Goal: Task Accomplishment & Management: Use online tool/utility

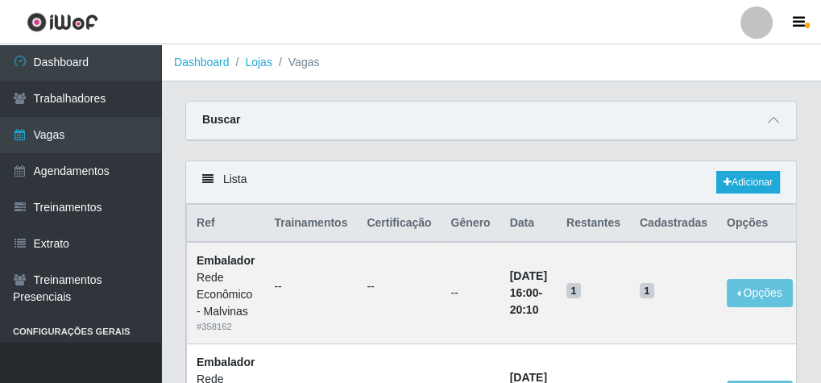
click at [206, 179] on icon at bounding box center [207, 178] width 11 height 11
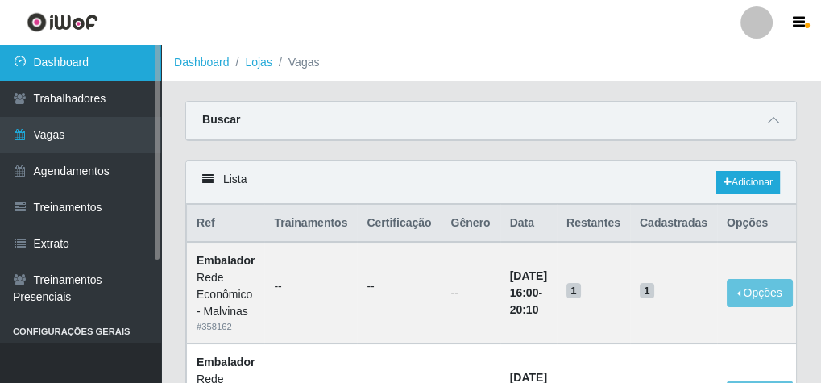
click at [76, 46] on link "Dashboard" at bounding box center [80, 62] width 161 height 36
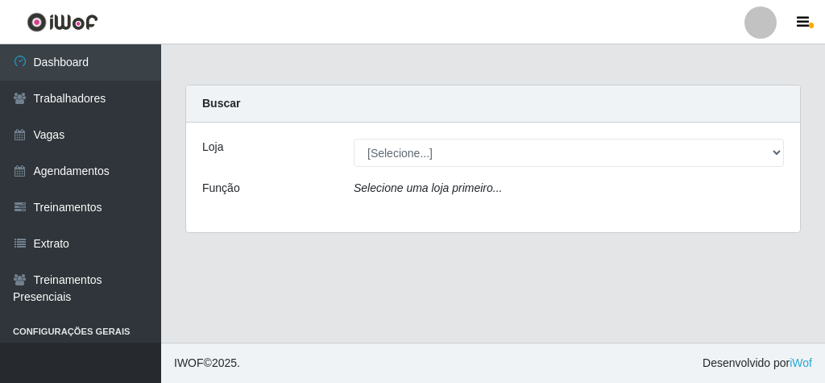
click at [251, 155] on div "Loja" at bounding box center [265, 153] width 151 height 28
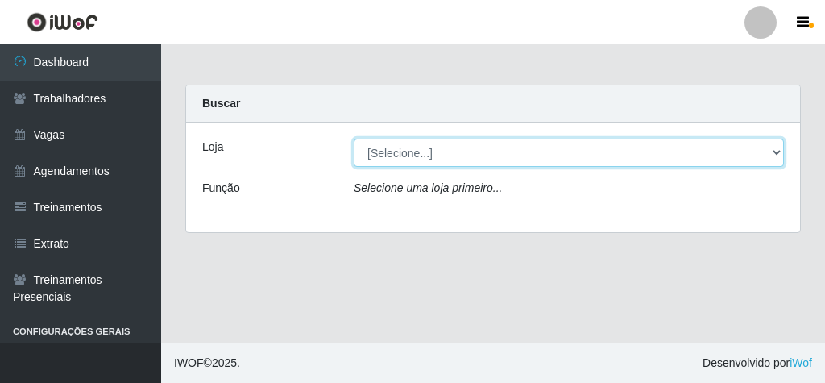
click at [378, 153] on select "[Selecione...] Rede Econômico - Malvinas Rede Econômico - Prata" at bounding box center [569, 153] width 430 height 28
select select "194"
click at [354, 139] on select "[Selecione...] Rede Econômico - Malvinas Rede Econômico - Prata" at bounding box center [569, 153] width 430 height 28
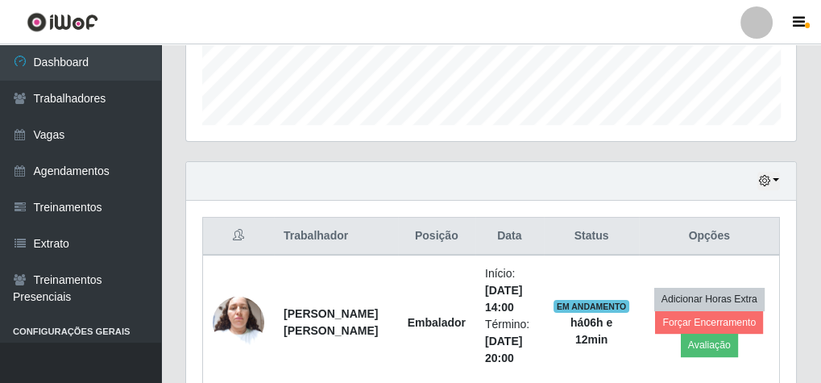
scroll to position [644, 0]
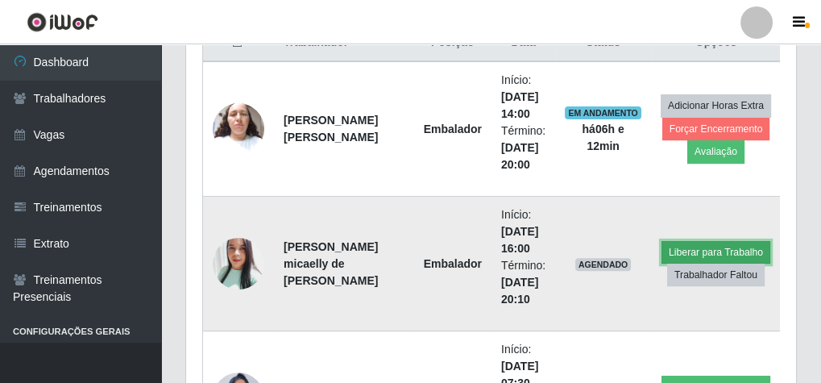
click at [700, 252] on button "Liberar para Trabalho" at bounding box center [715, 252] width 109 height 23
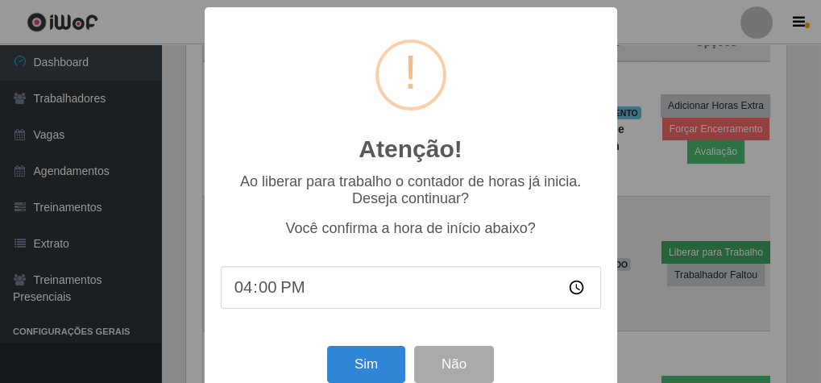
scroll to position [333, 604]
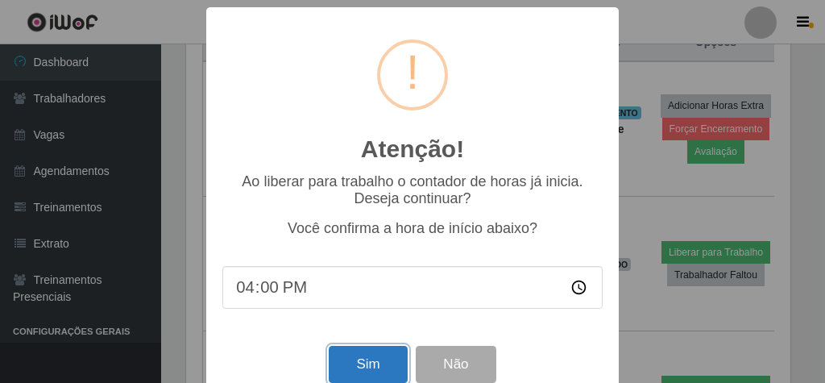
click at [376, 372] on button "Sim" at bounding box center [368, 365] width 78 height 38
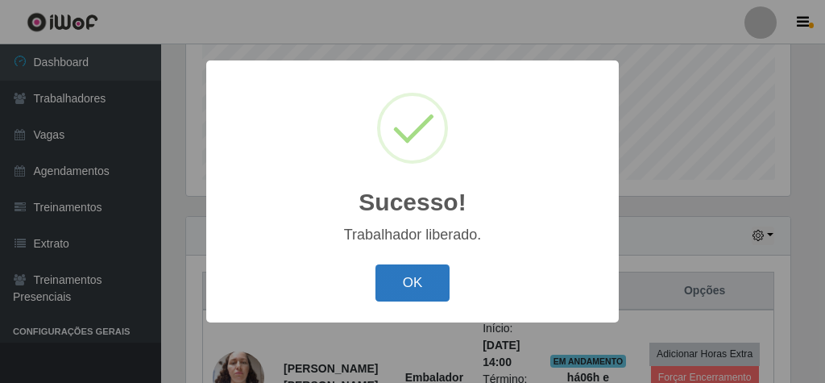
click at [413, 285] on button "OK" at bounding box center [412, 283] width 75 height 38
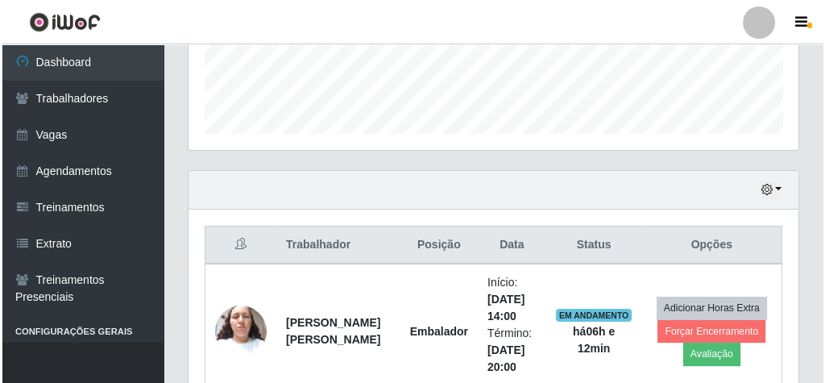
scroll to position [654, 0]
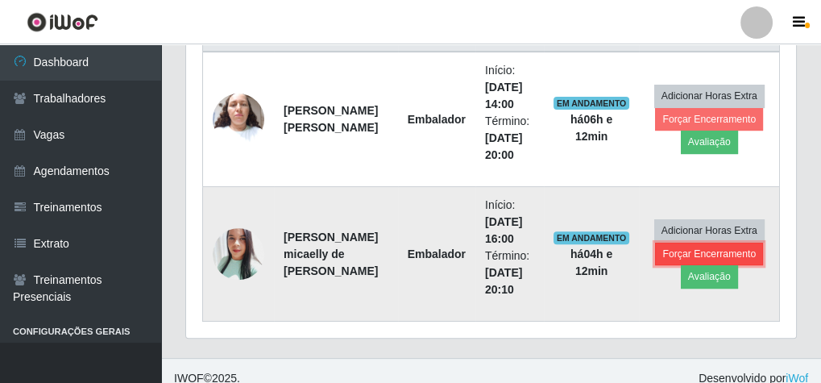
click at [723, 252] on button "Forçar Encerramento" at bounding box center [709, 253] width 108 height 23
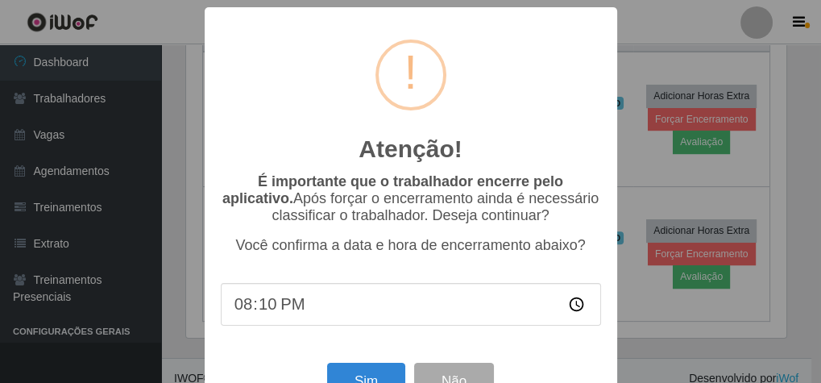
scroll to position [333, 604]
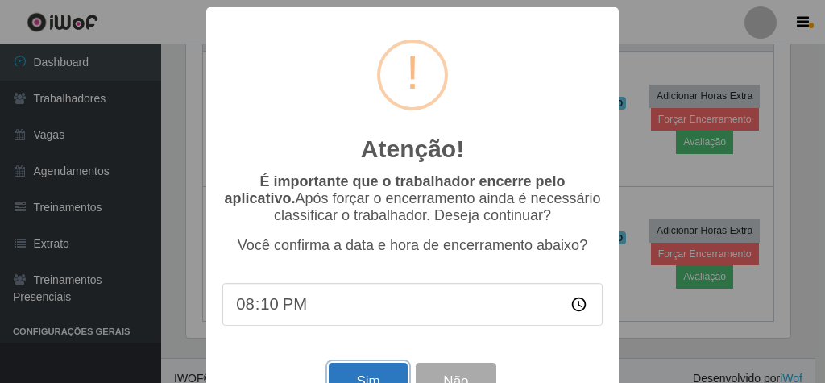
click at [387, 371] on button "Sim" at bounding box center [368, 381] width 78 height 38
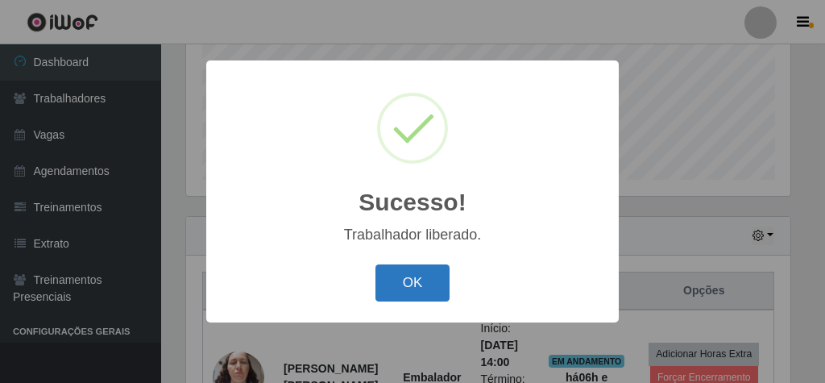
click at [407, 287] on button "OK" at bounding box center [412, 283] width 75 height 38
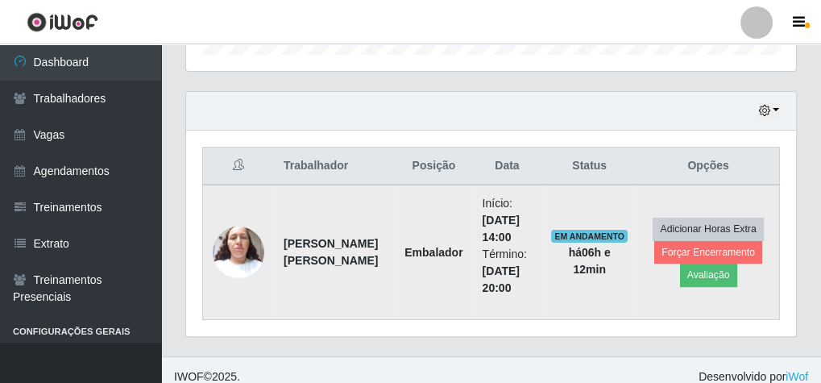
scroll to position [531, 0]
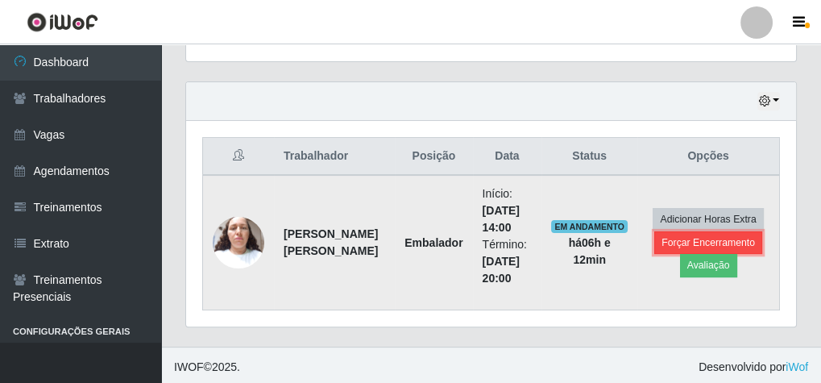
click at [703, 239] on button "Forçar Encerramento" at bounding box center [708, 242] width 108 height 23
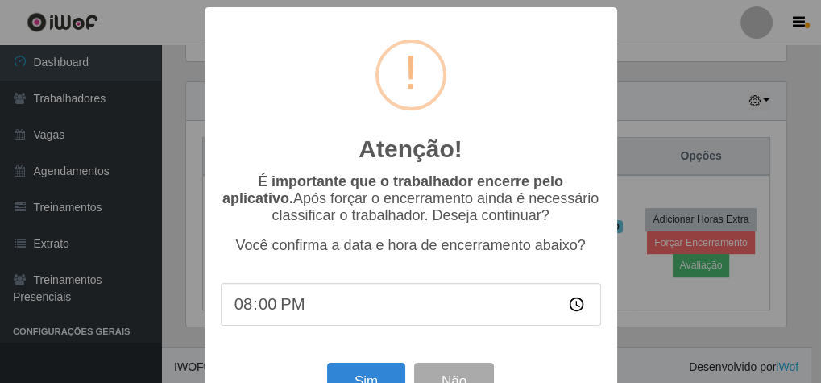
scroll to position [333, 604]
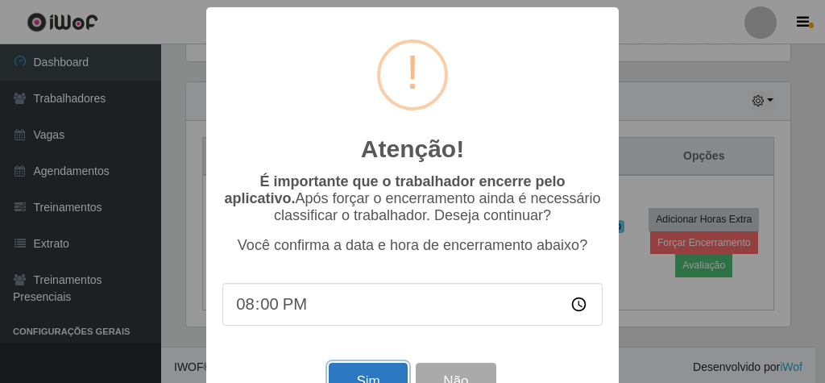
click at [366, 375] on button "Sim" at bounding box center [368, 381] width 78 height 38
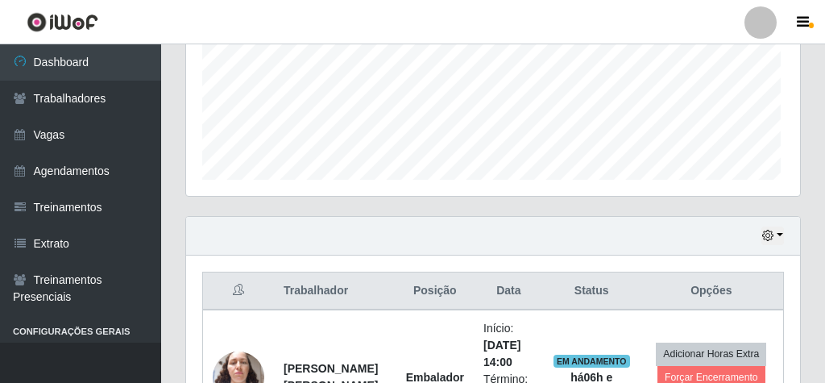
scroll to position [0, 0]
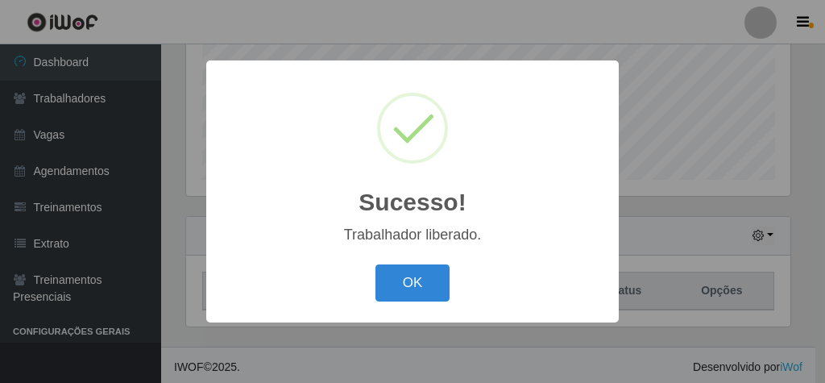
click at [370, 276] on div "OK Cancel" at bounding box center [412, 282] width 380 height 46
click at [403, 280] on button "OK" at bounding box center [412, 283] width 75 height 38
